Goal: Use online tool/utility: Utilize a website feature to perform a specific function

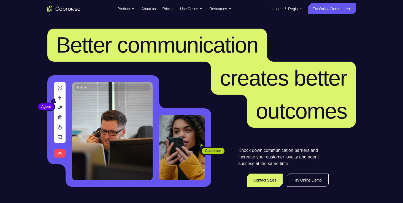
click at [322, 10] on link "Try Online Demo" at bounding box center [331, 8] width 47 height 11
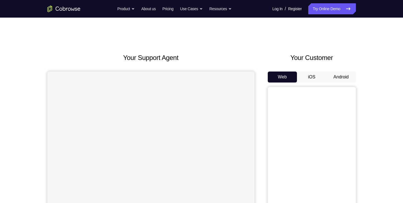
scroll to position [23, 0]
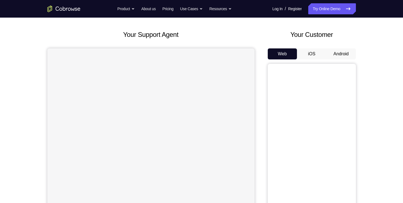
click at [310, 55] on button "iOS" at bounding box center [311, 53] width 29 height 11
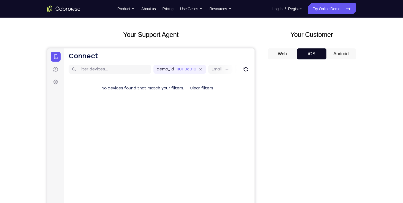
scroll to position [25, 0]
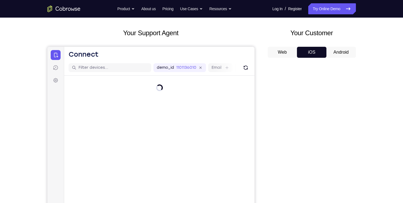
click at [292, 54] on button "Web" at bounding box center [281, 52] width 29 height 11
click at [320, 56] on button "iOS" at bounding box center [311, 52] width 29 height 11
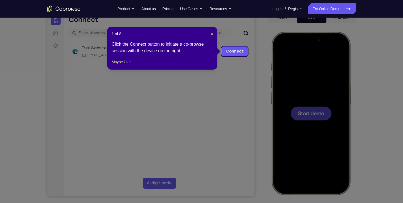
scroll to position [0, 0]
click at [237, 51] on link "Connect" at bounding box center [234, 51] width 26 height 10
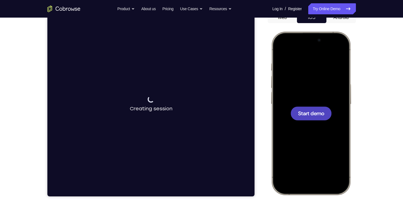
click at [289, 96] on div at bounding box center [310, 113] width 72 height 157
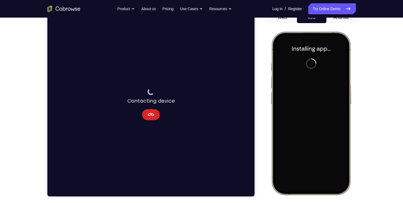
click at [151, 116] on icon "Cancel" at bounding box center [150, 114] width 6 height 3
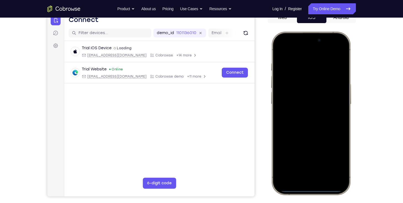
click at [309, 191] on div at bounding box center [310, 113] width 72 height 157
click at [286, 39] on div at bounding box center [310, 113] width 72 height 157
drag, startPoint x: 287, startPoint y: 39, endPoint x: 289, endPoint y: 58, distance: 19.1
click at [289, 58] on div at bounding box center [310, 113] width 72 height 157
drag, startPoint x: 280, startPoint y: 39, endPoint x: 284, endPoint y: 56, distance: 16.9
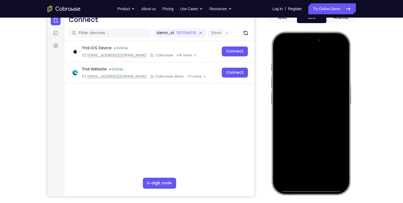
click at [284, 56] on div at bounding box center [310, 113] width 72 height 157
drag, startPoint x: 309, startPoint y: 38, endPoint x: 297, endPoint y: 164, distance: 126.8
click at [297, 164] on div at bounding box center [310, 113] width 72 height 157
drag, startPoint x: 304, startPoint y: 35, endPoint x: 307, endPoint y: 168, distance: 133.2
click at [307, 168] on div at bounding box center [310, 113] width 72 height 157
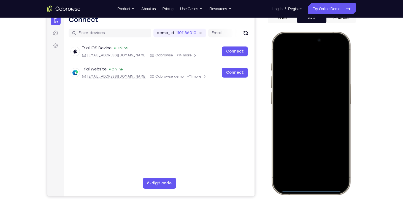
drag, startPoint x: 315, startPoint y: 95, endPoint x: 310, endPoint y: 171, distance: 76.3
click at [310, 171] on div at bounding box center [310, 113] width 72 height 157
click at [332, 49] on div at bounding box center [310, 113] width 72 height 157
click at [300, 78] on div at bounding box center [310, 113] width 72 height 157
click at [302, 175] on div at bounding box center [310, 113] width 72 height 157
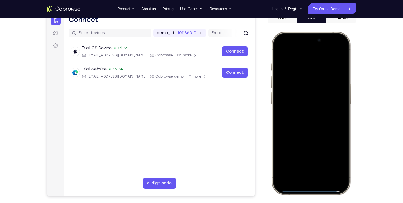
click at [295, 78] on div at bounding box center [310, 113] width 72 height 157
click at [295, 92] on div at bounding box center [310, 113] width 72 height 157
click at [302, 123] on div at bounding box center [310, 113] width 72 height 157
click at [295, 88] on div at bounding box center [310, 113] width 72 height 157
click at [306, 104] on div at bounding box center [310, 113] width 72 height 157
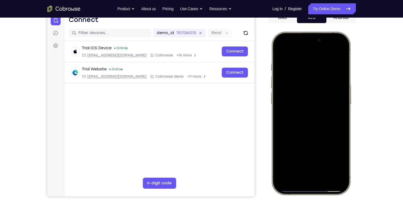
click at [340, 102] on div at bounding box center [310, 113] width 72 height 157
click at [312, 115] on div at bounding box center [310, 113] width 72 height 157
click at [291, 140] on div at bounding box center [310, 113] width 72 height 157
click at [326, 163] on div at bounding box center [310, 113] width 72 height 157
click at [279, 49] on div at bounding box center [310, 113] width 72 height 157
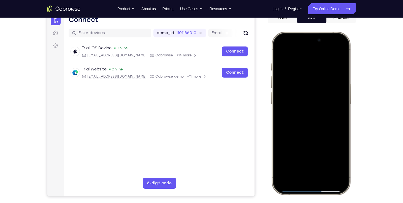
click at [341, 50] on div at bounding box center [310, 113] width 72 height 157
click at [286, 49] on div at bounding box center [310, 113] width 72 height 157
click at [302, 114] on div at bounding box center [310, 113] width 72 height 157
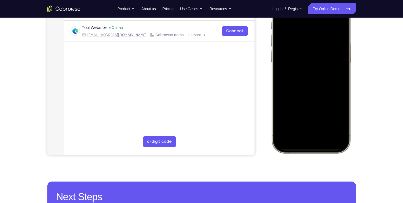
click at [290, 105] on div at bounding box center [310, 71] width 72 height 157
drag, startPoint x: 311, startPoint y: 93, endPoint x: 312, endPoint y: 50, distance: 43.8
click at [312, 50] on div at bounding box center [310, 71] width 72 height 157
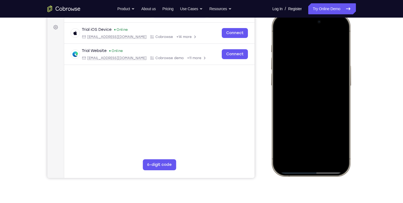
drag, startPoint x: 306, startPoint y: 113, endPoint x: 303, endPoint y: 112, distance: 2.9
click at [303, 112] on div at bounding box center [310, 94] width 72 height 157
click at [341, 70] on div at bounding box center [310, 94] width 72 height 157
click at [343, 68] on div at bounding box center [310, 94] width 72 height 157
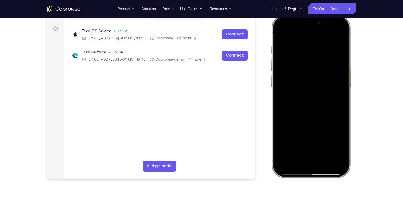
click at [318, 113] on div at bounding box center [310, 96] width 72 height 157
click at [343, 71] on div at bounding box center [310, 96] width 72 height 157
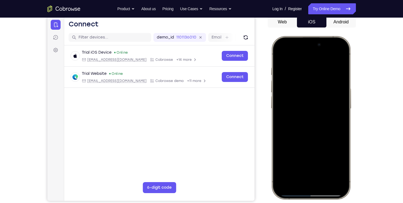
scroll to position [54, 0]
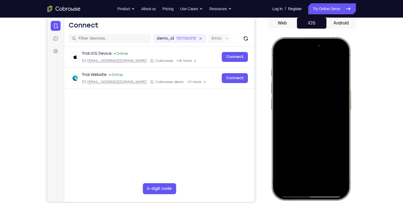
click at [280, 54] on div at bounding box center [310, 118] width 72 height 157
click at [311, 143] on div at bounding box center [310, 118] width 72 height 157
drag, startPoint x: 323, startPoint y: 122, endPoint x: 296, endPoint y: 121, distance: 27.0
drag, startPoint x: 296, startPoint y: 121, endPoint x: 296, endPoint y: 134, distance: 13.8
click at [296, 134] on div at bounding box center [310, 118] width 72 height 157
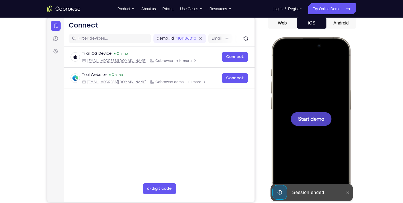
click at [312, 118] on span "Start demo" at bounding box center [310, 118] width 26 height 5
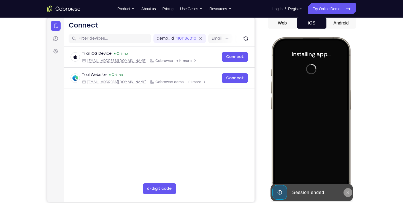
click at [347, 191] on icon at bounding box center [347, 192] width 4 height 4
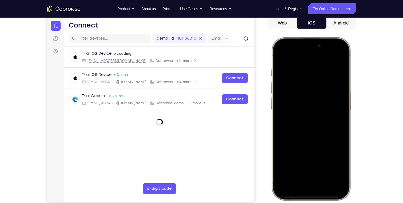
drag, startPoint x: 310, startPoint y: 43, endPoint x: 315, endPoint y: 189, distance: 145.9
click at [315, 189] on div at bounding box center [310, 118] width 72 height 157
drag, startPoint x: 324, startPoint y: 40, endPoint x: 336, endPoint y: 177, distance: 137.2
click at [336, 177] on div at bounding box center [310, 118] width 72 height 157
drag, startPoint x: 320, startPoint y: 128, endPoint x: 319, endPoint y: 144, distance: 15.2
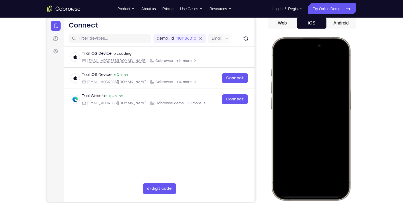
click at [319, 144] on div at bounding box center [310, 118] width 72 height 157
click at [336, 53] on div at bounding box center [310, 118] width 72 height 157
click at [302, 80] on div at bounding box center [310, 118] width 72 height 157
click at [299, 179] on div at bounding box center [310, 118] width 72 height 157
click at [298, 82] on div at bounding box center [310, 118] width 72 height 157
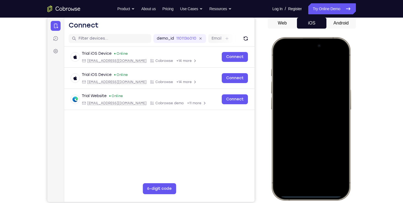
click at [297, 97] on div at bounding box center [310, 118] width 72 height 157
click at [302, 128] on div at bounding box center [310, 118] width 72 height 157
click at [299, 91] on div at bounding box center [310, 118] width 72 height 157
click at [298, 109] on div at bounding box center [310, 118] width 72 height 157
click at [300, 122] on div at bounding box center [310, 118] width 72 height 157
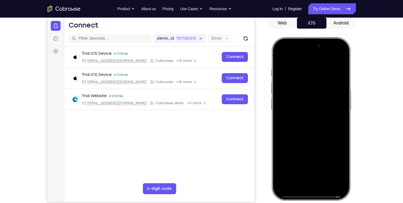
click at [296, 170] on div at bounding box center [310, 118] width 72 height 157
click at [295, 55] on div at bounding box center [310, 118] width 72 height 157
click at [304, 76] on div at bounding box center [310, 118] width 72 height 157
click at [280, 53] on div at bounding box center [310, 118] width 72 height 157
click at [297, 70] on div at bounding box center [310, 118] width 72 height 157
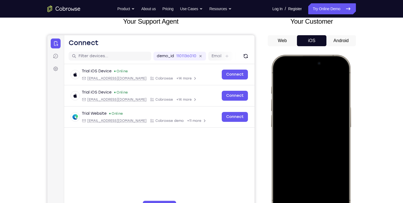
scroll to position [36, 0]
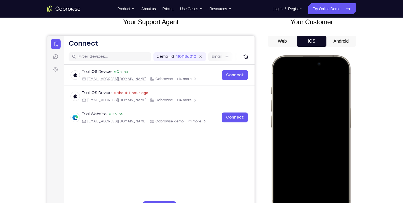
click at [319, 95] on div at bounding box center [310, 136] width 72 height 157
click at [279, 72] on div at bounding box center [310, 136] width 72 height 157
click at [294, 97] on div at bounding box center [310, 136] width 72 height 157
click at [310, 94] on div at bounding box center [310, 136] width 72 height 157
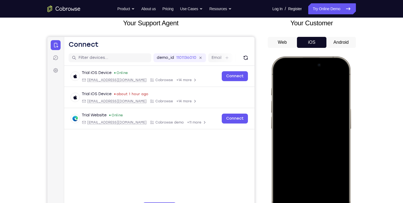
scroll to position [34, 0]
click at [302, 98] on div at bounding box center [310, 138] width 72 height 157
click at [309, 148] on div at bounding box center [310, 138] width 72 height 157
click at [280, 74] on div at bounding box center [310, 138] width 72 height 157
click at [325, 189] on div at bounding box center [310, 138] width 72 height 157
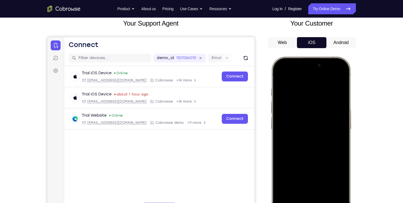
scroll to position [34, 0]
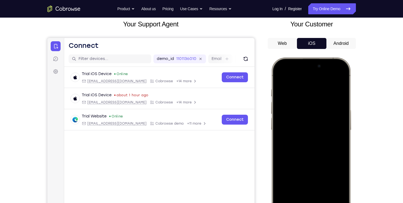
click at [280, 73] on div at bounding box center [310, 139] width 72 height 157
click at [342, 74] on div at bounding box center [310, 139] width 72 height 157
click at [297, 109] on div at bounding box center [310, 139] width 72 height 157
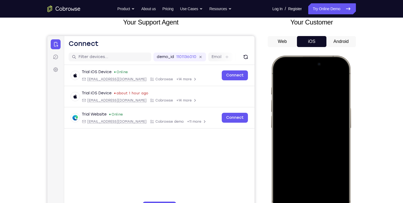
click at [283, 187] on div at bounding box center [310, 137] width 72 height 157
click at [341, 72] on div at bounding box center [310, 137] width 72 height 157
click at [279, 107] on div at bounding box center [310, 137] width 72 height 157
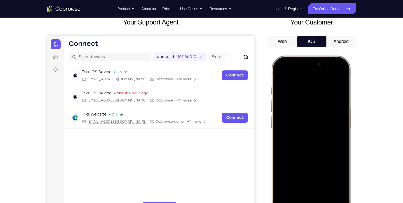
click at [281, 74] on div at bounding box center [310, 137] width 72 height 157
click at [311, 84] on div at bounding box center [310, 137] width 72 height 157
click at [317, 82] on div at bounding box center [310, 137] width 72 height 157
click at [295, 80] on div at bounding box center [310, 137] width 72 height 157
click at [324, 185] on div at bounding box center [310, 137] width 72 height 157
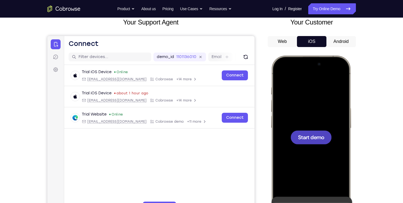
click at [287, 122] on div at bounding box center [310, 137] width 72 height 157
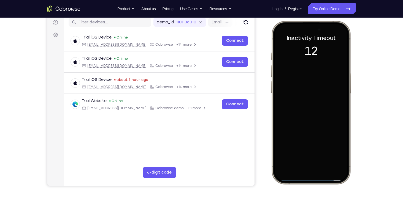
scroll to position [74, 0]
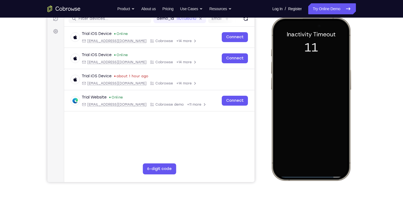
click at [322, 52] on div at bounding box center [310, 98] width 72 height 157
drag, startPoint x: 322, startPoint y: 23, endPoint x: 324, endPoint y: 165, distance: 141.2
click at [324, 165] on div at bounding box center [310, 98] width 72 height 157
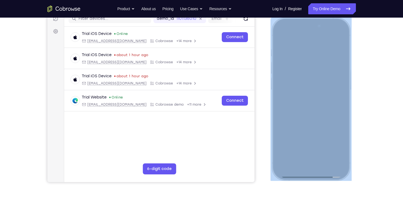
drag, startPoint x: 326, startPoint y: 20, endPoint x: 317, endPoint y: 144, distance: 123.8
click at [317, 144] on div at bounding box center [310, 98] width 81 height 163
drag, startPoint x: 317, startPoint y: 144, endPoint x: 335, endPoint y: 29, distance: 116.0
click at [335, 29] on div at bounding box center [310, 98] width 72 height 157
click at [284, 55] on div at bounding box center [310, 98] width 72 height 157
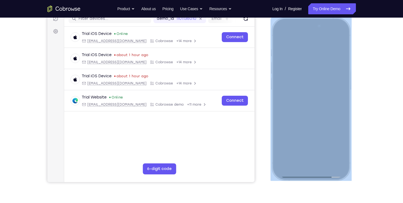
click at [310, 174] on div at bounding box center [310, 98] width 72 height 157
click at [331, 36] on div at bounding box center [310, 98] width 72 height 157
click at [296, 23] on div at bounding box center [310, 98] width 72 height 157
click at [293, 35] on div at bounding box center [310, 98] width 72 height 157
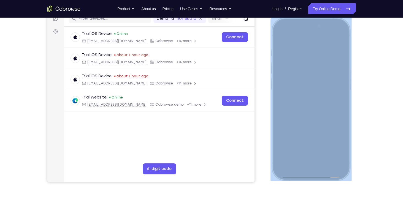
click at [293, 35] on div at bounding box center [310, 98] width 72 height 157
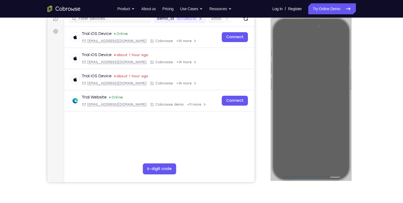
click at [399, 66] on div "Your Support Agent Your Customer Web iOS Android Next Steps We’d be happy to gi…" at bounding box center [201, 125] width 403 height 363
click at [378, 53] on div "Your Support Agent Your Customer Web iOS Android Next Steps We’d be happy to gi…" at bounding box center [201, 125] width 403 height 363
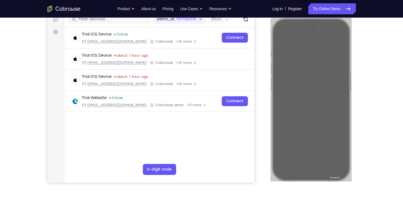
scroll to position [40, 0]
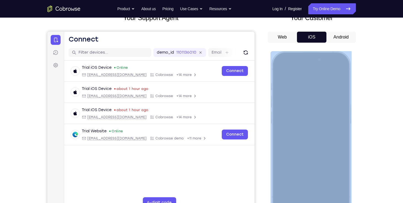
click at [312, 127] on div at bounding box center [310, 132] width 72 height 157
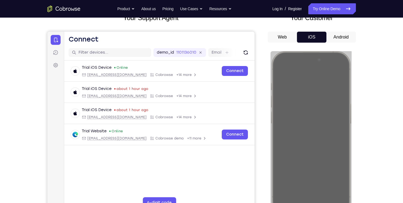
click at [378, 87] on div "Your Support Agent Your Customer Web iOS Android Next Steps We’d be happy to gi…" at bounding box center [201, 159] width 403 height 363
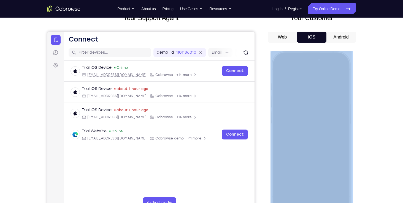
click at [378, 87] on div "Your Support Agent Your Customer Web iOS Android Next Steps We’d be happy to gi…" at bounding box center [201, 159] width 403 height 363
click at [384, 86] on div "Your Support Agent Your Customer Web iOS Android Next Steps We’d be happy to gi…" at bounding box center [201, 159] width 403 height 363
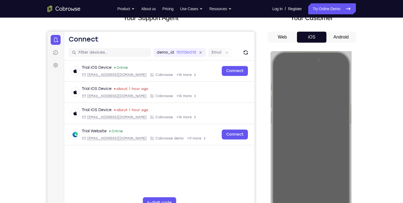
scroll to position [54, 0]
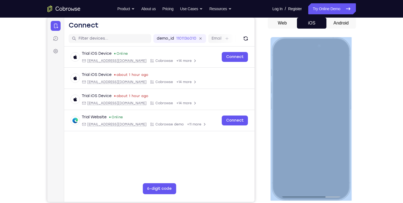
click at [321, 98] on div at bounding box center [310, 118] width 72 height 157
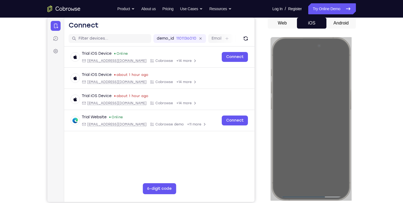
drag, startPoint x: 51, startPoint y: 61, endPoint x: 401, endPoint y: 76, distance: 350.3
click at [401, 76] on div "Your Support Agent Your Customer Web iOS Android Next Steps We’d be happy to gi…" at bounding box center [201, 145] width 403 height 363
click at [257, 70] on div "Your Support Agent Your Customer Web iOS Android" at bounding box center [201, 100] width 308 height 203
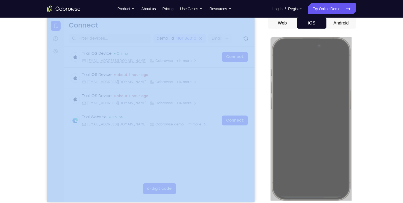
click at [257, 70] on div "Your Support Agent Your Customer Web iOS Android" at bounding box center [201, 100] width 308 height 203
drag, startPoint x: 257, startPoint y: 70, endPoint x: 260, endPoint y: 36, distance: 34.5
click at [260, 36] on div "Your Support Agent Your Customer Web iOS Android" at bounding box center [201, 100] width 308 height 203
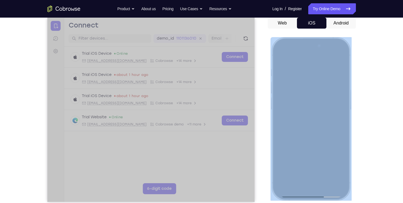
click at [338, 52] on div at bounding box center [310, 118] width 72 height 157
click at [299, 84] on div at bounding box center [310, 118] width 72 height 157
click at [291, 177] on div at bounding box center [310, 118] width 72 height 157
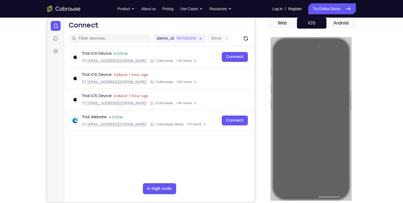
click at [382, 116] on div "Your Support Agent Your Customer Web iOS Android Next Steps We’d be happy to gi…" at bounding box center [201, 145] width 403 height 363
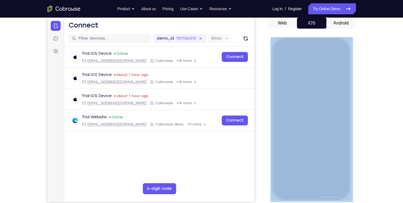
click at [382, 116] on div "Your Support Agent Your Customer Web iOS Android Next Steps We’d be happy to gi…" at bounding box center [201, 145] width 403 height 363
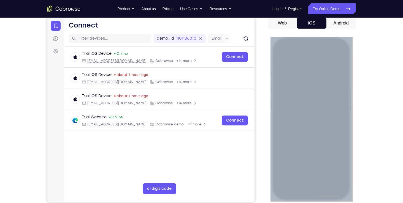
click at [310, 138] on div at bounding box center [310, 118] width 72 height 157
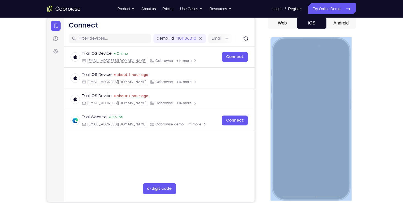
click at [329, 150] on div at bounding box center [310, 118] width 72 height 157
click at [324, 167] on div at bounding box center [310, 118] width 72 height 157
click at [306, 84] on div at bounding box center [310, 118] width 72 height 157
click at [291, 92] on div at bounding box center [310, 118] width 72 height 157
click at [305, 129] on div at bounding box center [310, 118] width 72 height 157
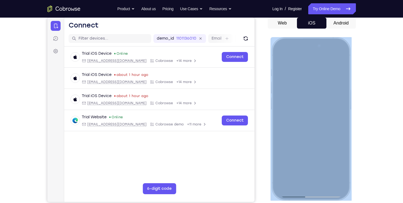
click at [293, 94] on div at bounding box center [310, 118] width 72 height 157
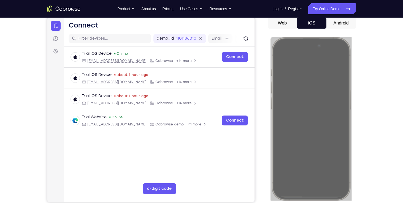
click at [370, 127] on div "Your Support Agent Your Customer Web iOS Android Next Steps We’d be happy to gi…" at bounding box center [201, 145] width 352 height 363
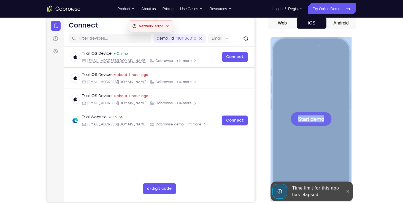
click at [323, 119] on span "Start demo" at bounding box center [310, 118] width 26 height 5
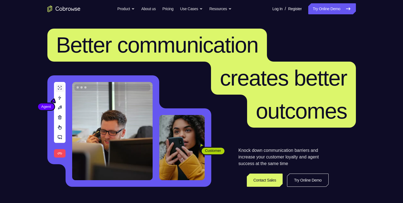
click at [327, 12] on link "Try Online Demo" at bounding box center [331, 8] width 47 height 11
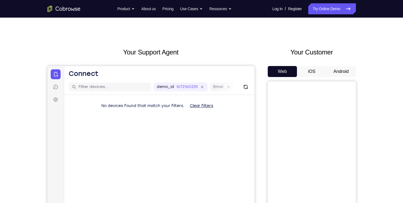
scroll to position [6, 0]
click at [313, 73] on button "iOS" at bounding box center [311, 70] width 29 height 11
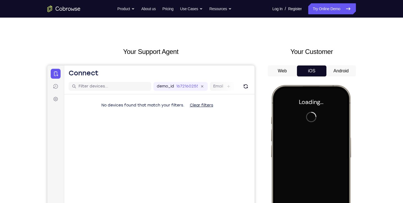
scroll to position [0, 0]
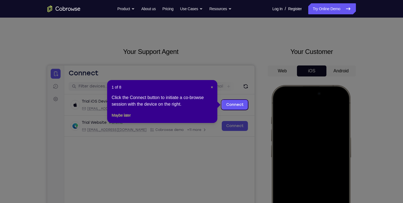
click at [246, 72] on icon at bounding box center [203, 101] width 407 height 203
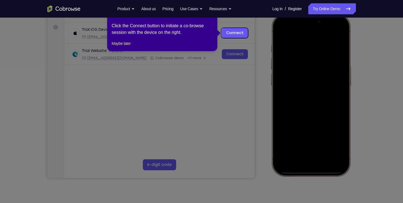
scroll to position [78, 0]
click at [213, 94] on icon at bounding box center [203, 101] width 407 height 203
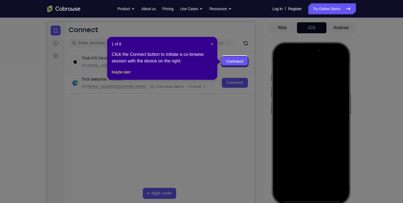
scroll to position [49, 0]
click at [210, 45] on span "×" at bounding box center [211, 44] width 2 height 4
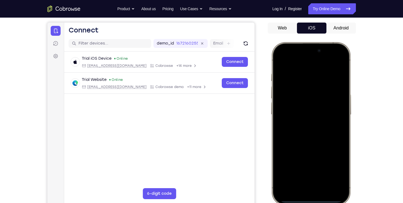
drag, startPoint x: 334, startPoint y: 50, endPoint x: 341, endPoint y: 102, distance: 52.4
click at [341, 102] on div at bounding box center [310, 123] width 72 height 157
drag, startPoint x: 320, startPoint y: 45, endPoint x: 321, endPoint y: 180, distance: 134.8
click at [321, 180] on div at bounding box center [310, 123] width 72 height 157
click at [319, 117] on div at bounding box center [310, 123] width 72 height 157
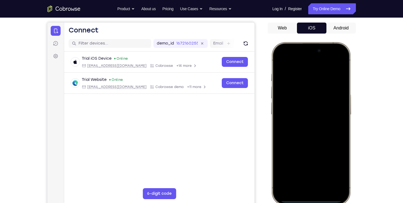
drag, startPoint x: 309, startPoint y: 46, endPoint x: 316, endPoint y: 203, distance: 157.5
click at [316, 203] on div at bounding box center [310, 123] width 81 height 163
drag, startPoint x: 316, startPoint y: 88, endPoint x: 317, endPoint y: 139, distance: 50.6
click at [317, 139] on div at bounding box center [310, 123] width 72 height 157
click at [336, 60] on div at bounding box center [310, 123] width 72 height 157
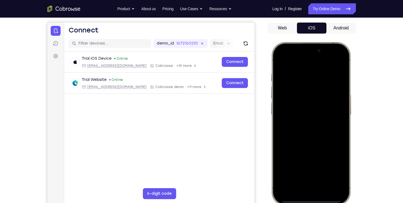
click at [301, 90] on div at bounding box center [310, 123] width 72 height 157
click at [299, 183] on div at bounding box center [310, 123] width 72 height 157
click at [296, 78] on div at bounding box center [310, 123] width 72 height 157
click at [292, 106] on div at bounding box center [310, 123] width 72 height 157
click at [302, 100] on div at bounding box center [310, 123] width 72 height 157
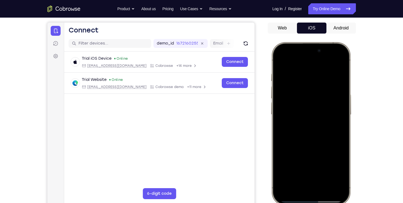
click at [303, 131] on div at bounding box center [310, 123] width 72 height 157
click at [297, 99] on div at bounding box center [310, 123] width 72 height 157
click at [296, 110] on div at bounding box center [310, 123] width 72 height 157
click at [340, 114] on div at bounding box center [310, 123] width 72 height 157
click at [329, 125] on div at bounding box center [310, 123] width 72 height 157
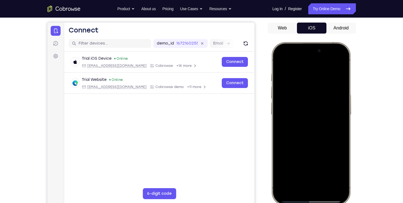
click at [313, 146] on div at bounding box center [310, 123] width 72 height 157
click at [342, 59] on div at bounding box center [310, 123] width 72 height 157
click at [297, 105] on div at bounding box center [310, 123] width 72 height 157
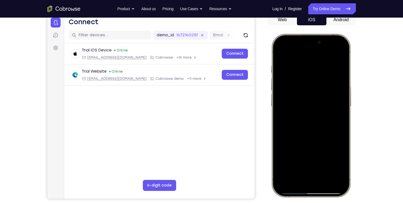
scroll to position [64, 0]
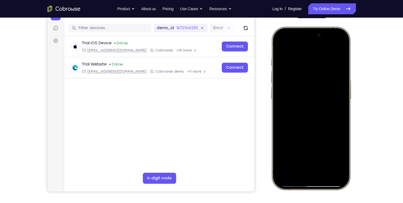
click at [281, 92] on div at bounding box center [310, 108] width 72 height 157
click at [338, 49] on div at bounding box center [310, 108] width 72 height 157
click at [279, 45] on div at bounding box center [310, 108] width 72 height 157
click at [280, 45] on div at bounding box center [310, 108] width 72 height 157
click at [325, 157] on div at bounding box center [310, 108] width 72 height 157
